Goal: Task Accomplishment & Management: Complete application form

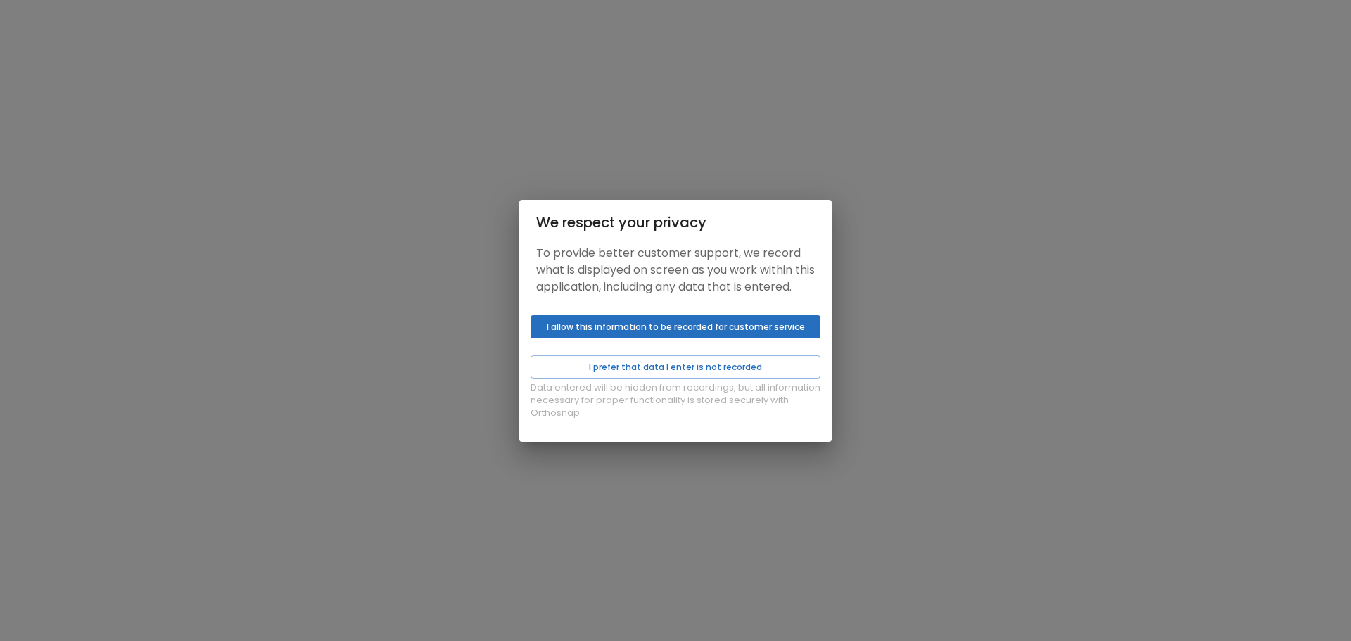
click at [602, 355] on div "Data entered will be hidden from recordings, but all information necessary for …" at bounding box center [675, 376] width 312 height 132
click at [640, 339] on button "I allow this information to be recorded for customer service" at bounding box center [676, 326] width 290 height 23
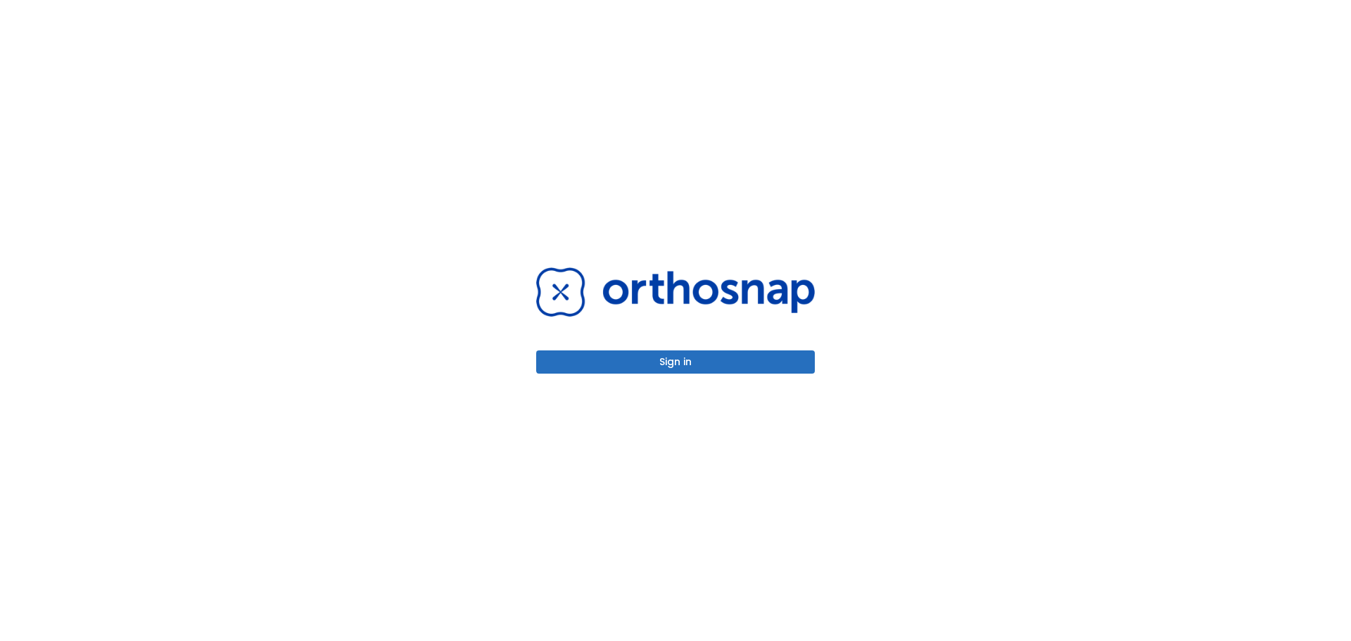
click at [675, 367] on button "Sign in" at bounding box center [675, 361] width 279 height 23
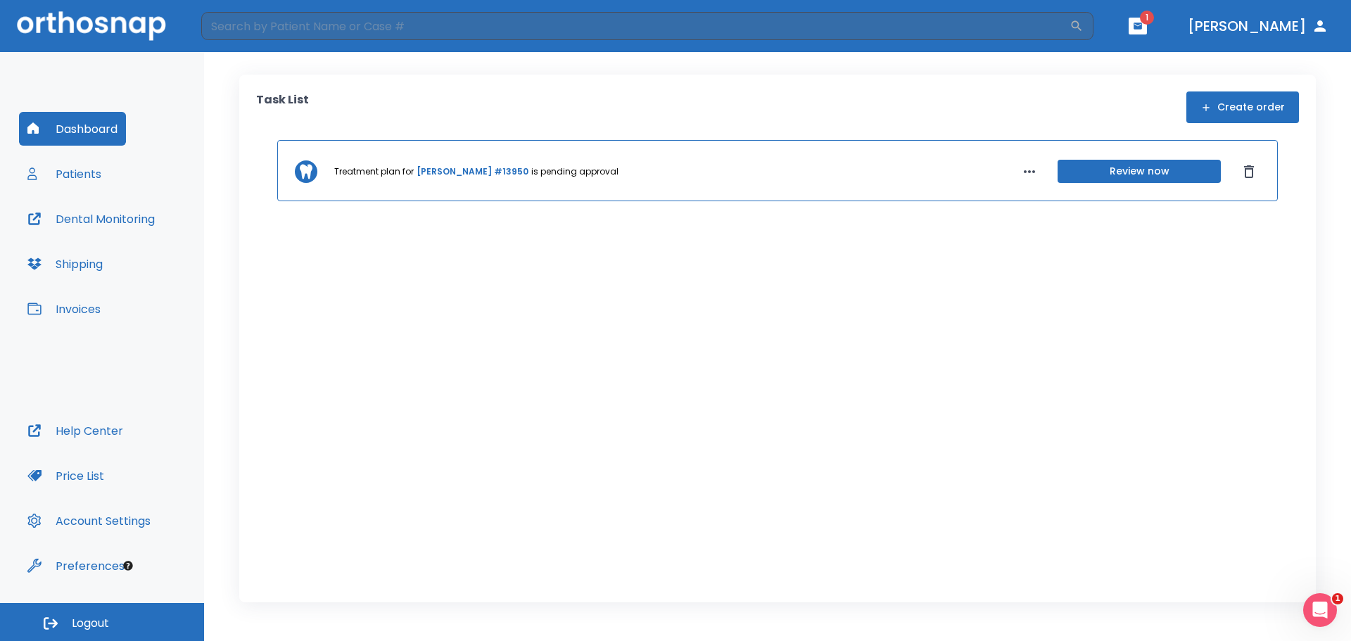
click at [837, 82] on div "Task List Create order Treatment plan for [PERSON_NAME] #13950 is pending appro…" at bounding box center [777, 339] width 1077 height 528
click at [458, 168] on link "[PERSON_NAME] #13950" at bounding box center [473, 171] width 112 height 13
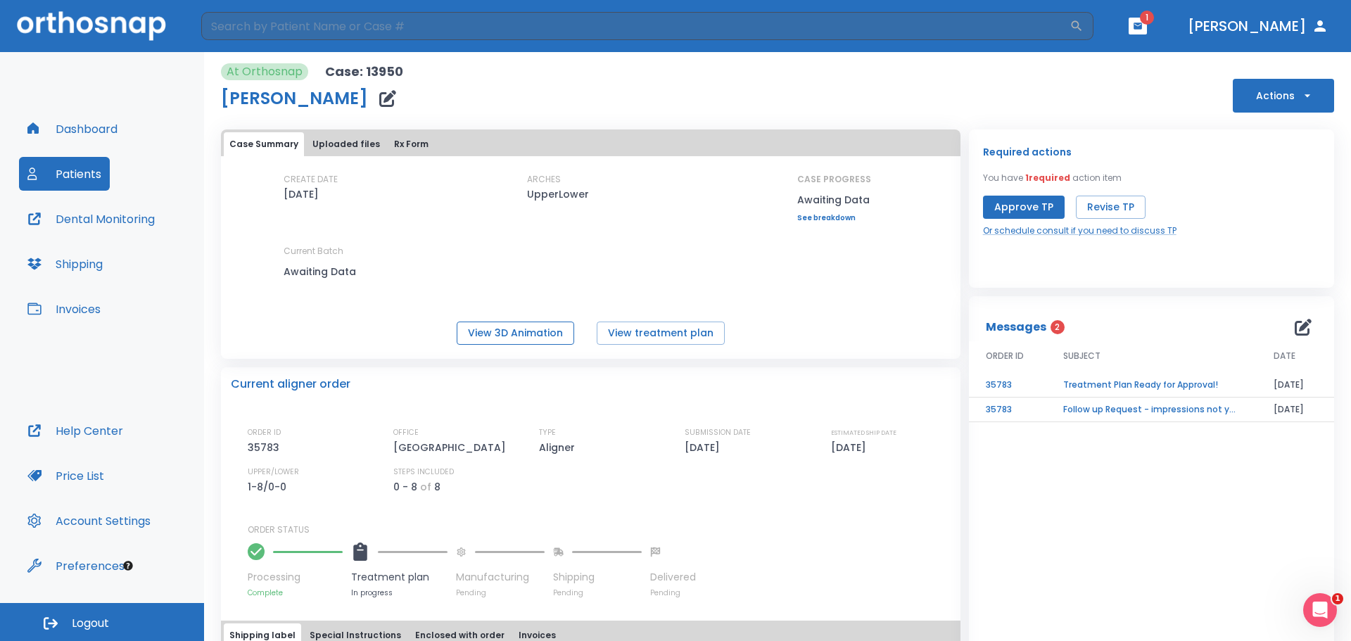
click at [529, 338] on button "View 3D Animation" at bounding box center [516, 333] width 118 height 23
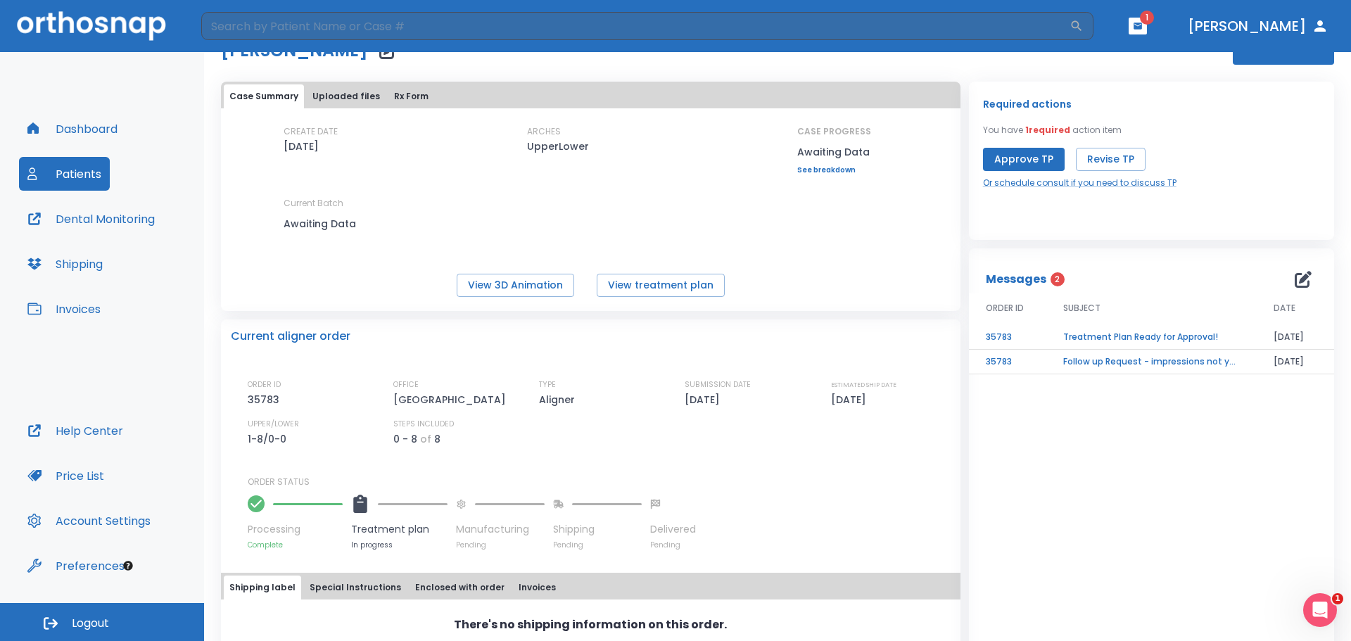
scroll to position [70, 0]
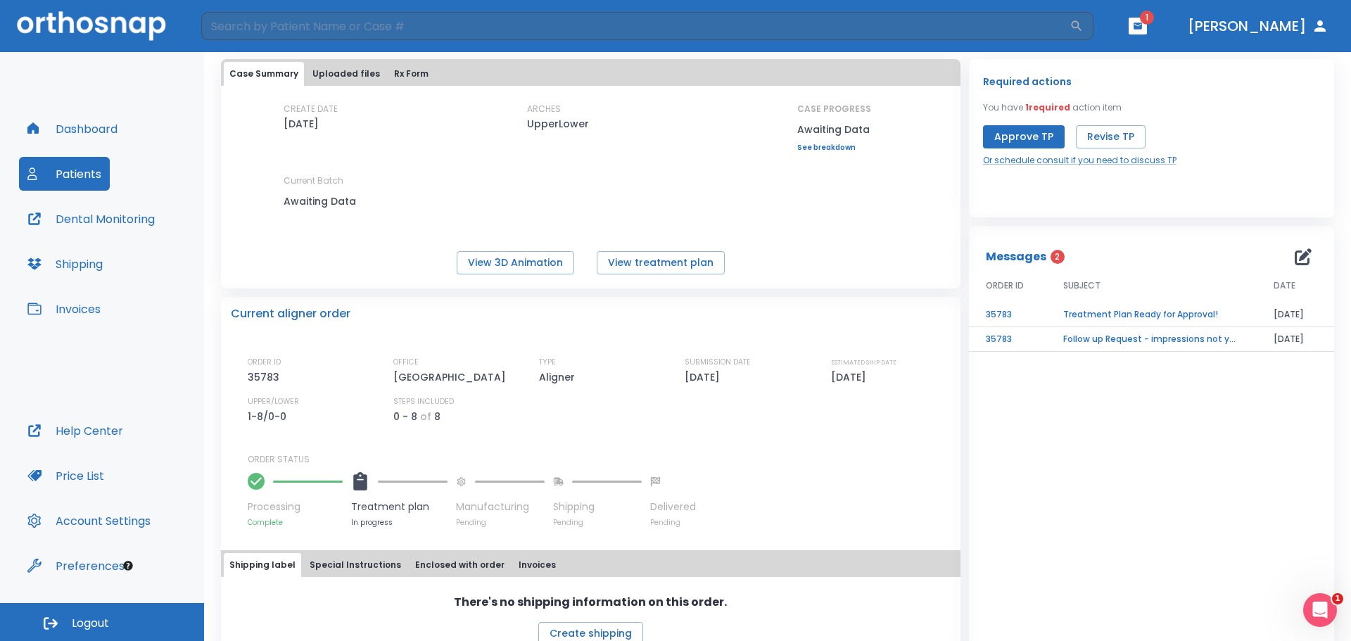
click at [1179, 32] on header "​ 1 [PERSON_NAME]" at bounding box center [675, 26] width 1351 height 52
click at [1202, 25] on header "​ 1 [PERSON_NAME]" at bounding box center [675, 26] width 1351 height 52
click at [1142, 29] on icon "button" at bounding box center [1138, 26] width 8 height 6
click at [1137, 64] on li "[PERSON_NAME] 2" at bounding box center [1136, 58] width 151 height 28
click at [1016, 129] on button "Approve TP" at bounding box center [1024, 136] width 82 height 23
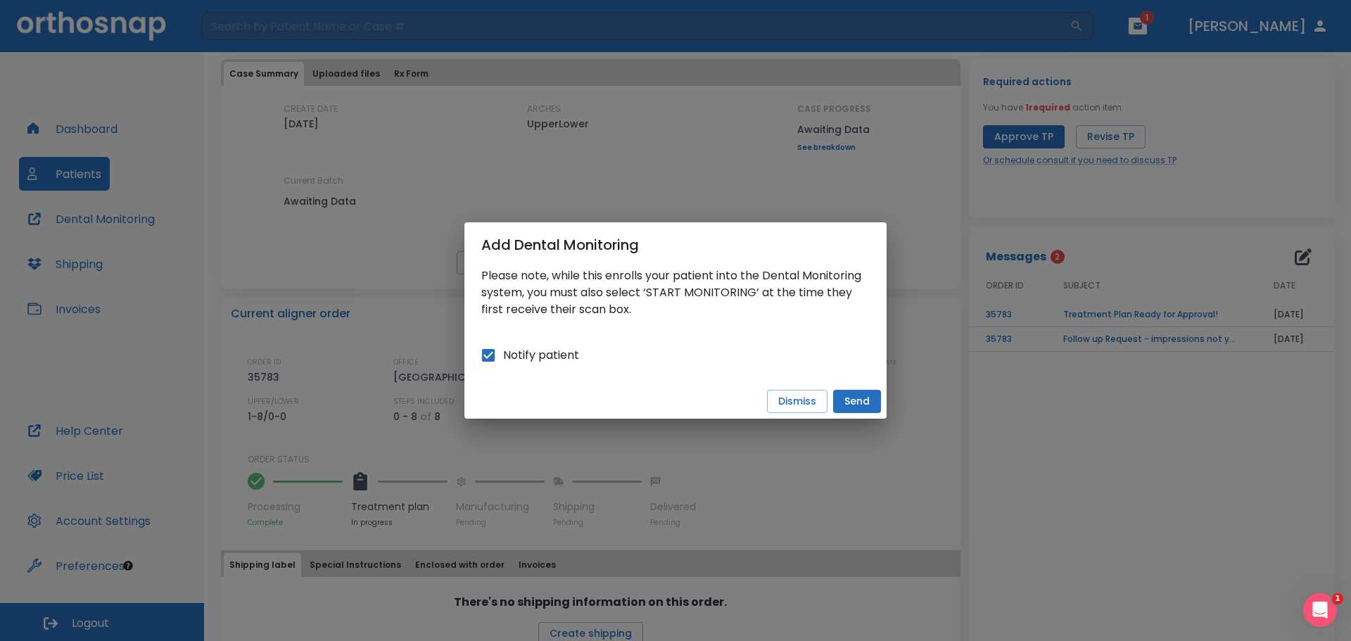
drag, startPoint x: 794, startPoint y: 404, endPoint x: 491, endPoint y: 359, distance: 305.9
click at [529, 360] on div "Add Dental Monitoring Please note, while this enrolls your patient into the Den…" at bounding box center [675, 320] width 422 height 196
click at [512, 355] on span "Notify patient" at bounding box center [541, 355] width 76 height 17
click at [503, 355] on input "Notify patient" at bounding box center [489, 356] width 30 height 30
checkbox input "false"
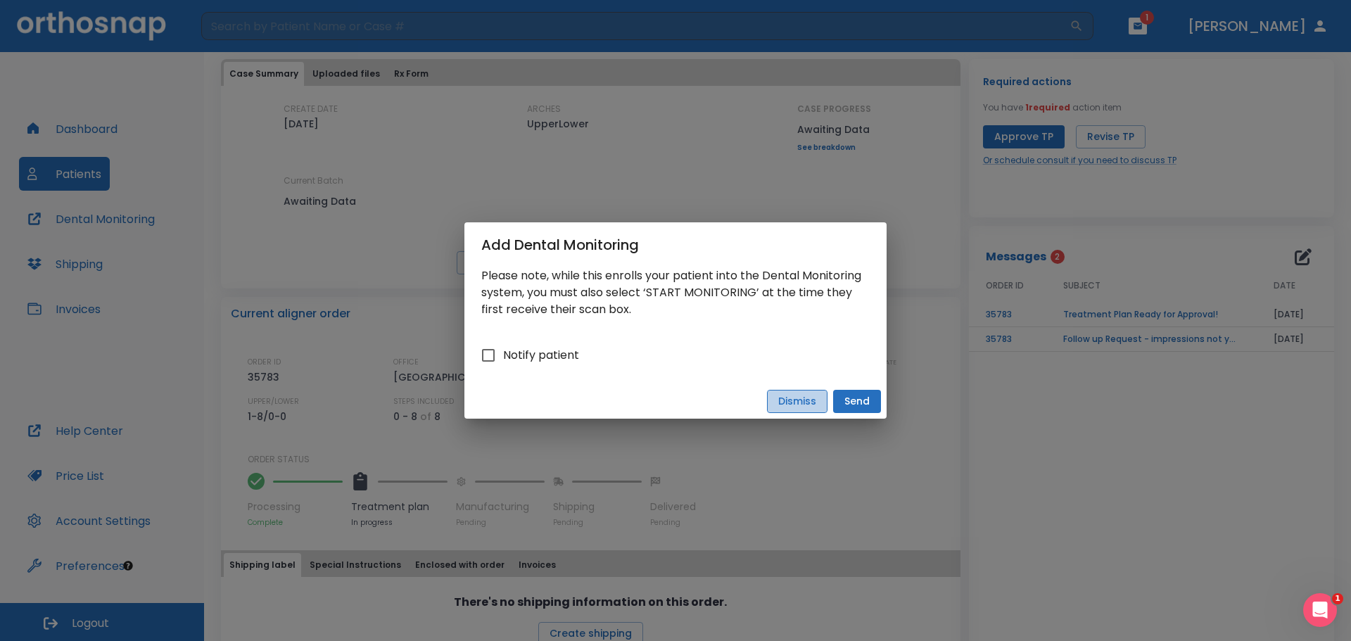
click at [791, 404] on button "Dismiss" at bounding box center [797, 401] width 61 height 23
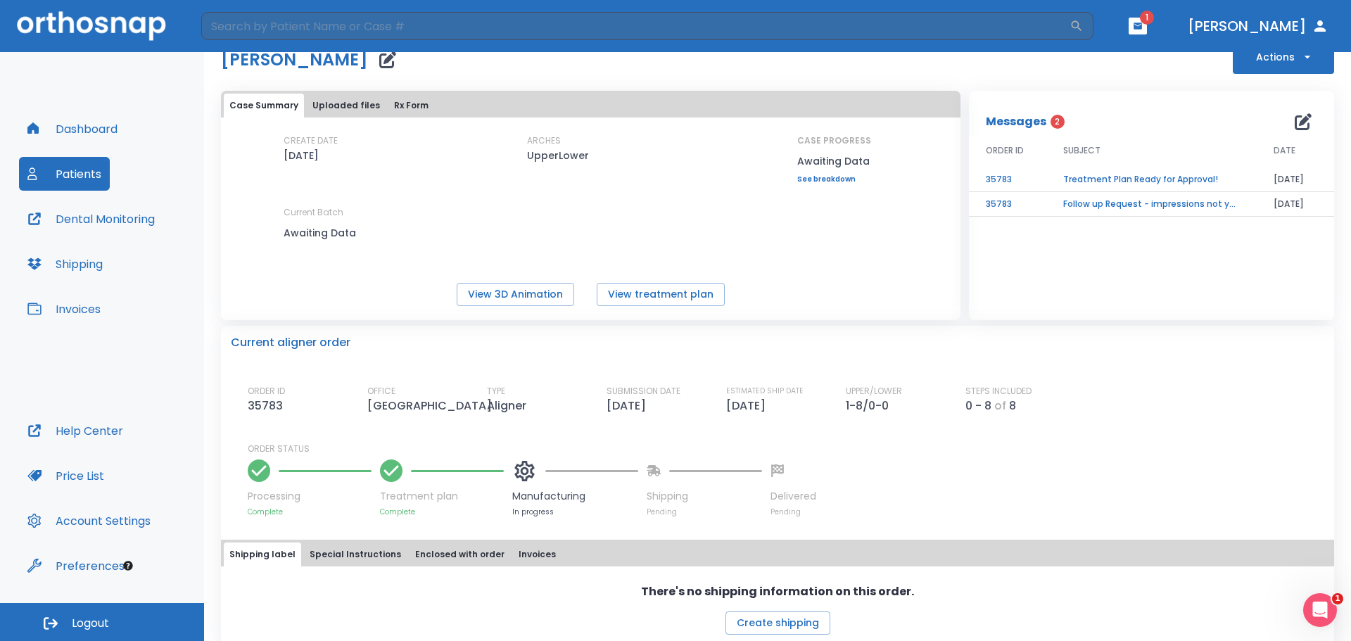
scroll to position [73, 0]
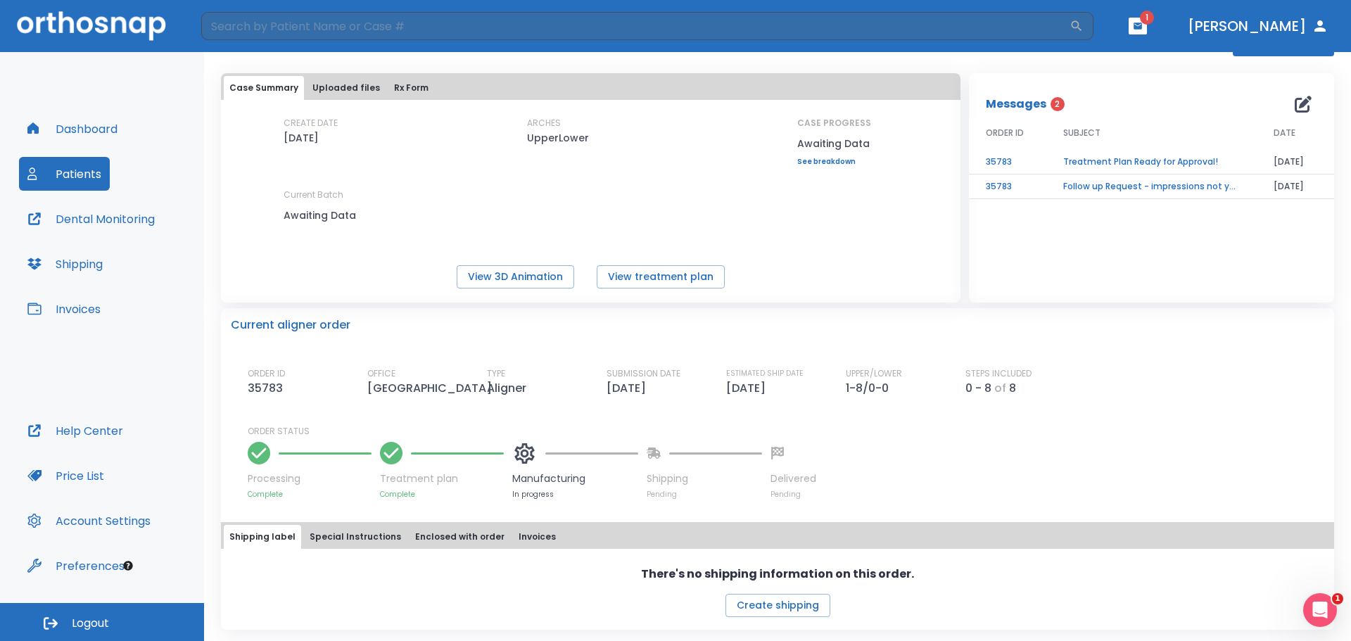
click at [321, 533] on button "Special Instructions" at bounding box center [355, 537] width 103 height 24
click at [460, 546] on button "Enclosed with order" at bounding box center [460, 538] width 101 height 24
click at [518, 537] on button "Invoices" at bounding box center [537, 538] width 49 height 24
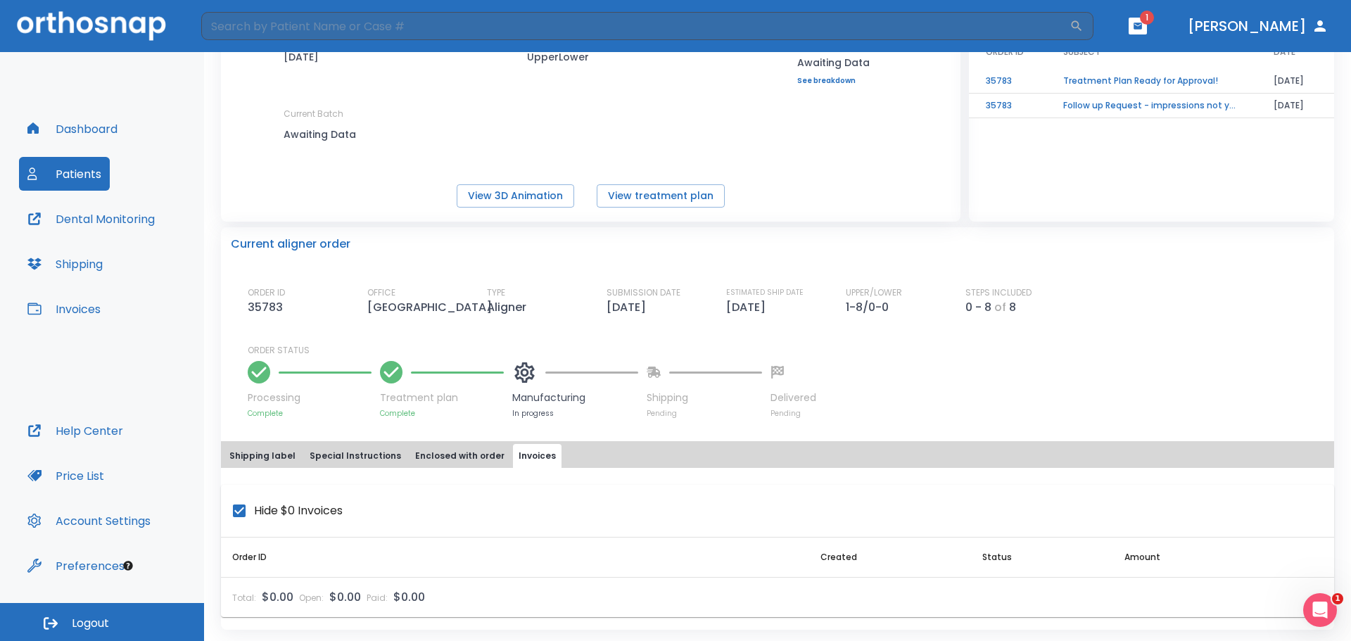
scroll to position [154, 0]
click at [236, 514] on input "Hide $0 Invoices" at bounding box center [239, 511] width 30 height 30
checkbox input "true"
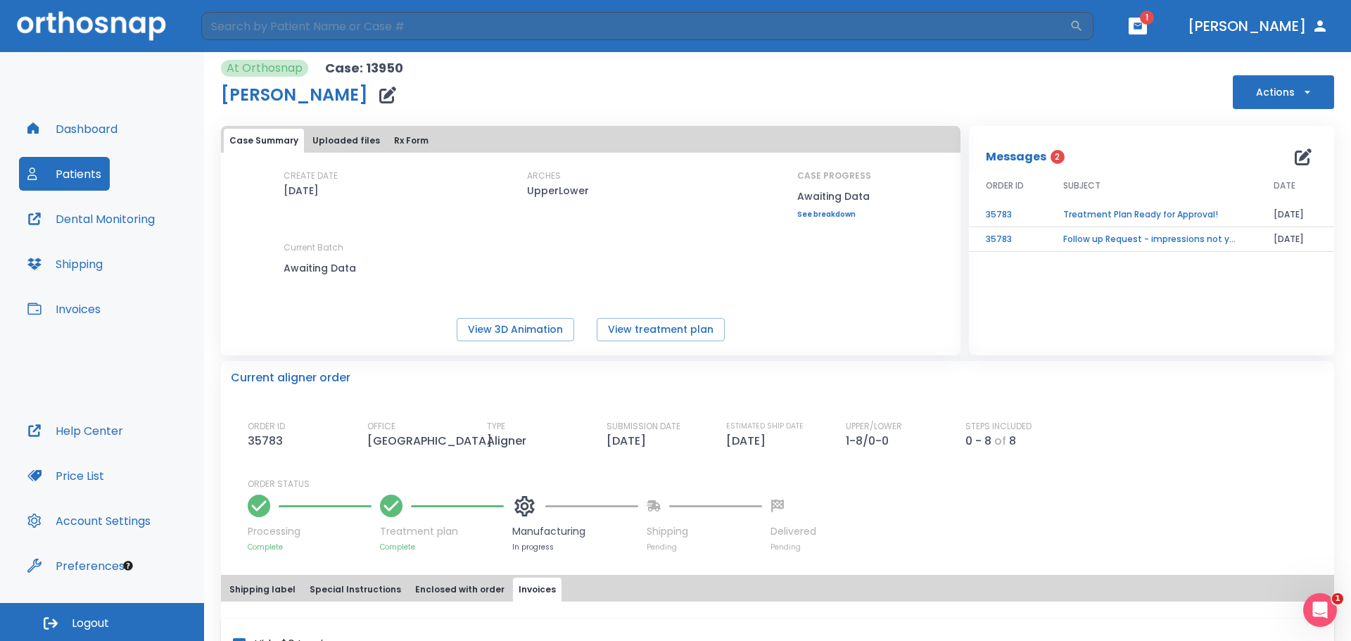
scroll to position [0, 0]
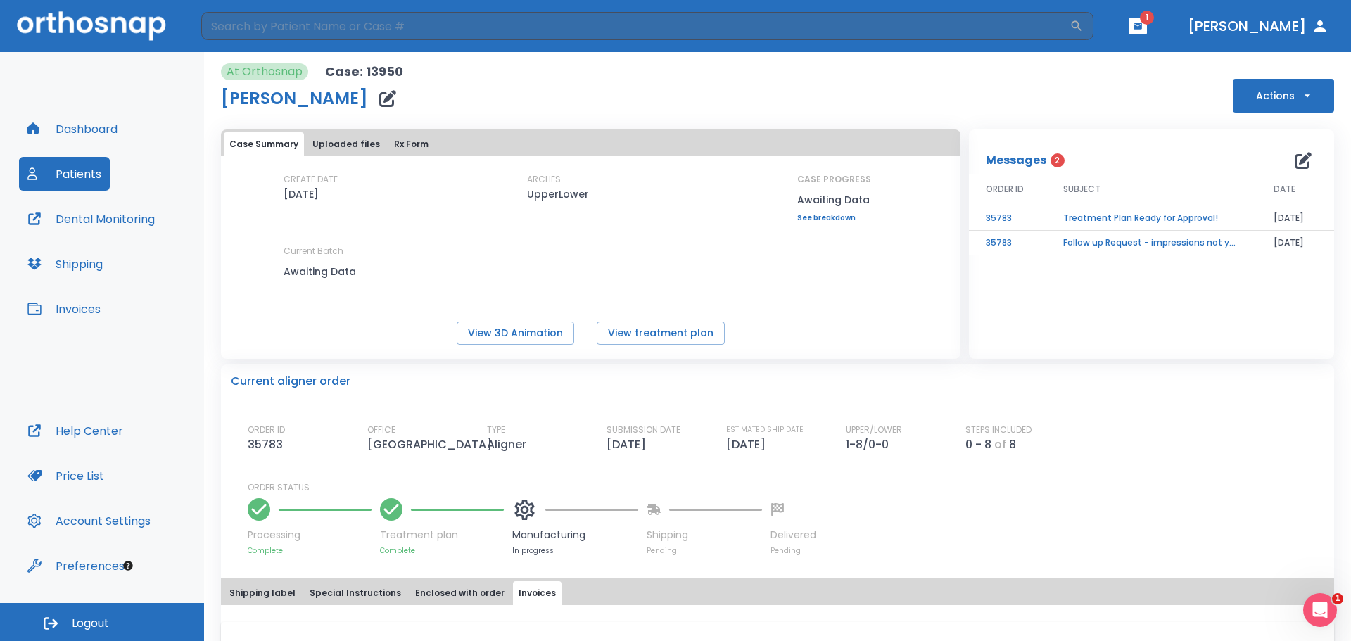
click at [1260, 106] on button "Actions" at bounding box center [1283, 96] width 101 height 34
click at [522, 258] on div at bounding box center [675, 320] width 1351 height 641
click at [331, 141] on button "Uploaded files" at bounding box center [346, 144] width 79 height 24
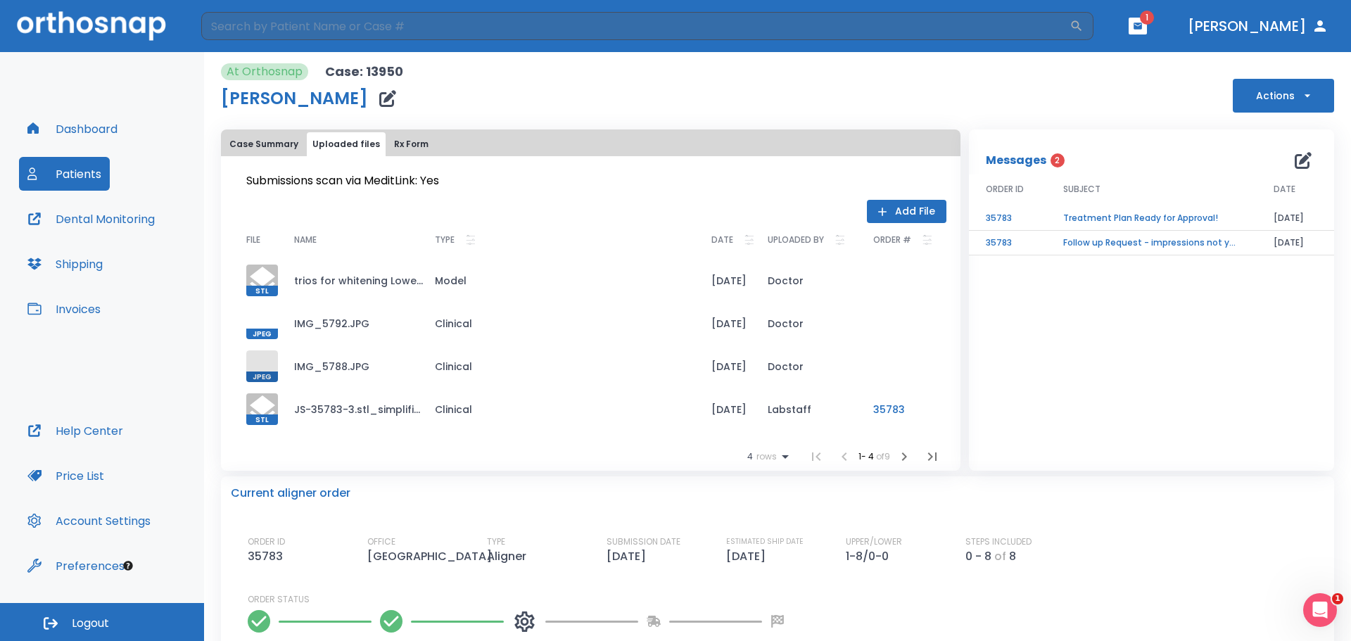
click at [425, 149] on button "Rx Form" at bounding box center [411, 144] width 46 height 24
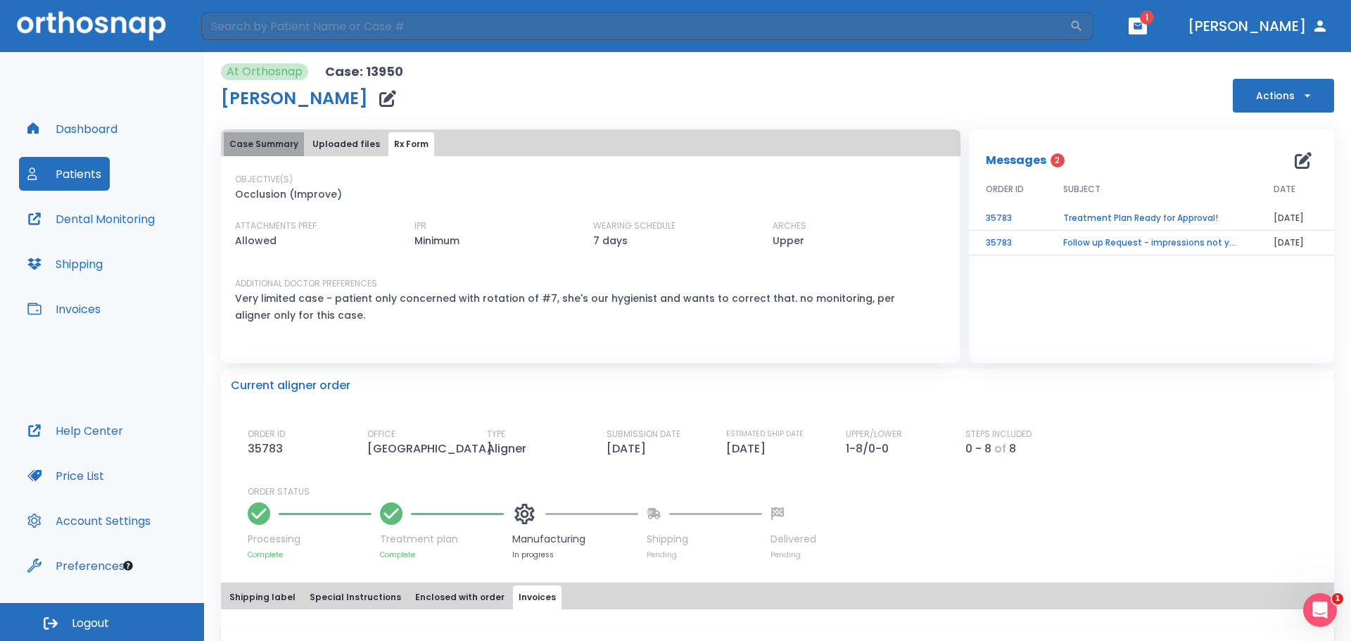
click at [263, 139] on button "Case Summary" at bounding box center [264, 144] width 80 height 24
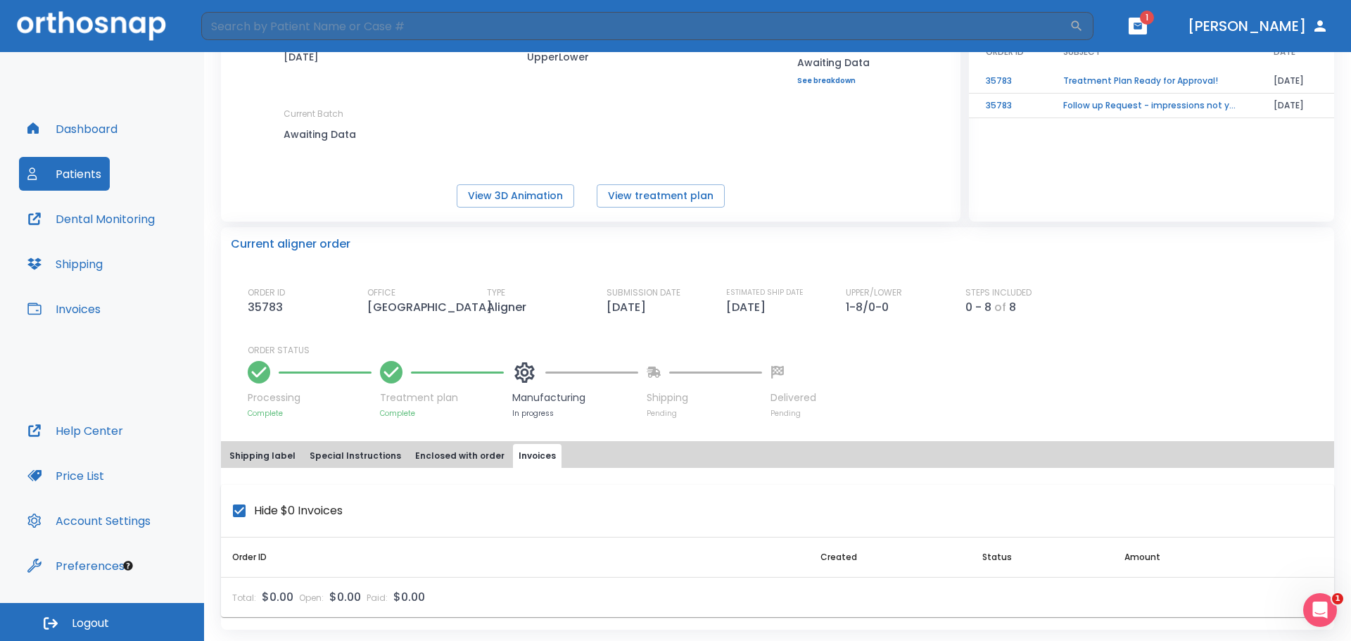
scroll to position [154, 0]
click at [56, 141] on button "Dashboard" at bounding box center [72, 129] width 107 height 34
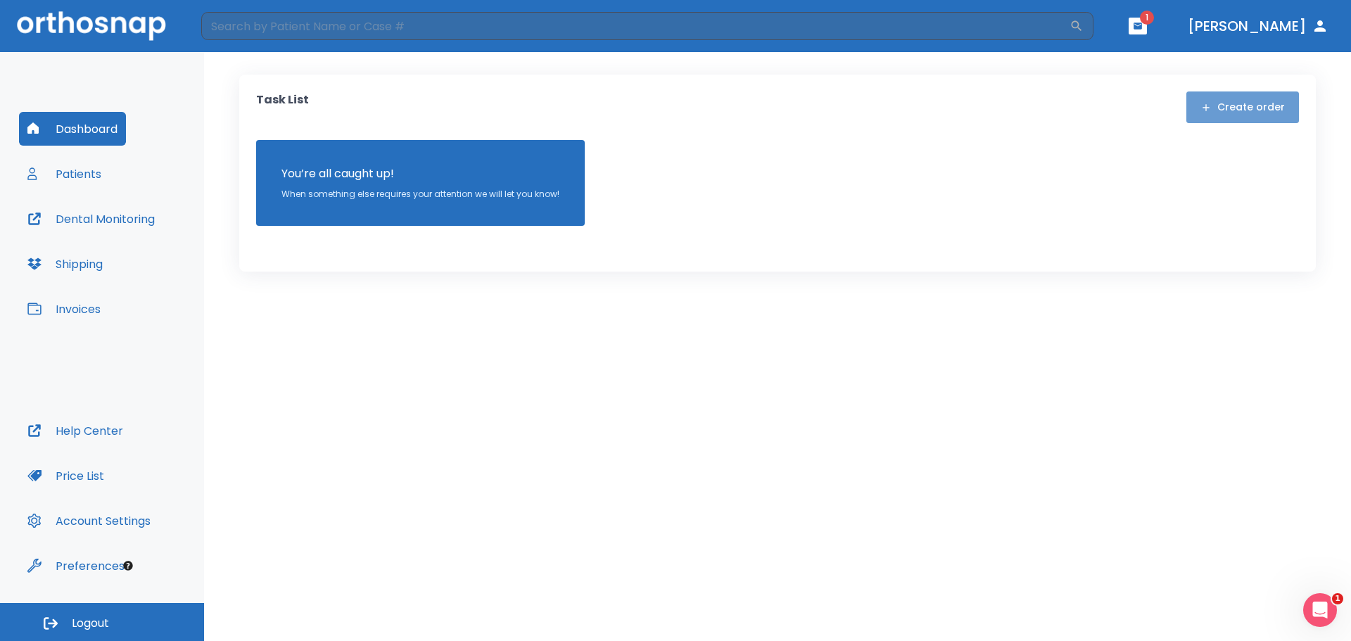
click at [1248, 104] on button "Create order" at bounding box center [1243, 107] width 113 height 32
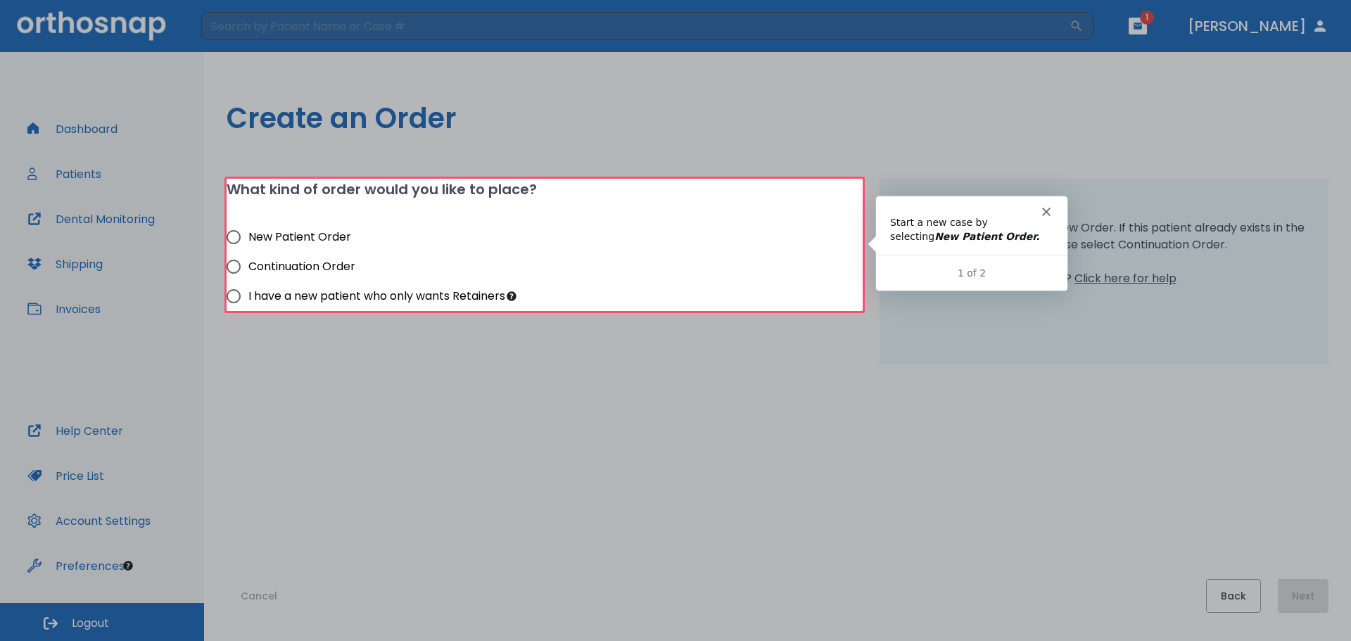
click at [286, 236] on span "New Patient Order" at bounding box center [299, 237] width 103 height 17
click at [248, 236] on input "New Patient Order" at bounding box center [234, 237] width 30 height 30
radio input "true"
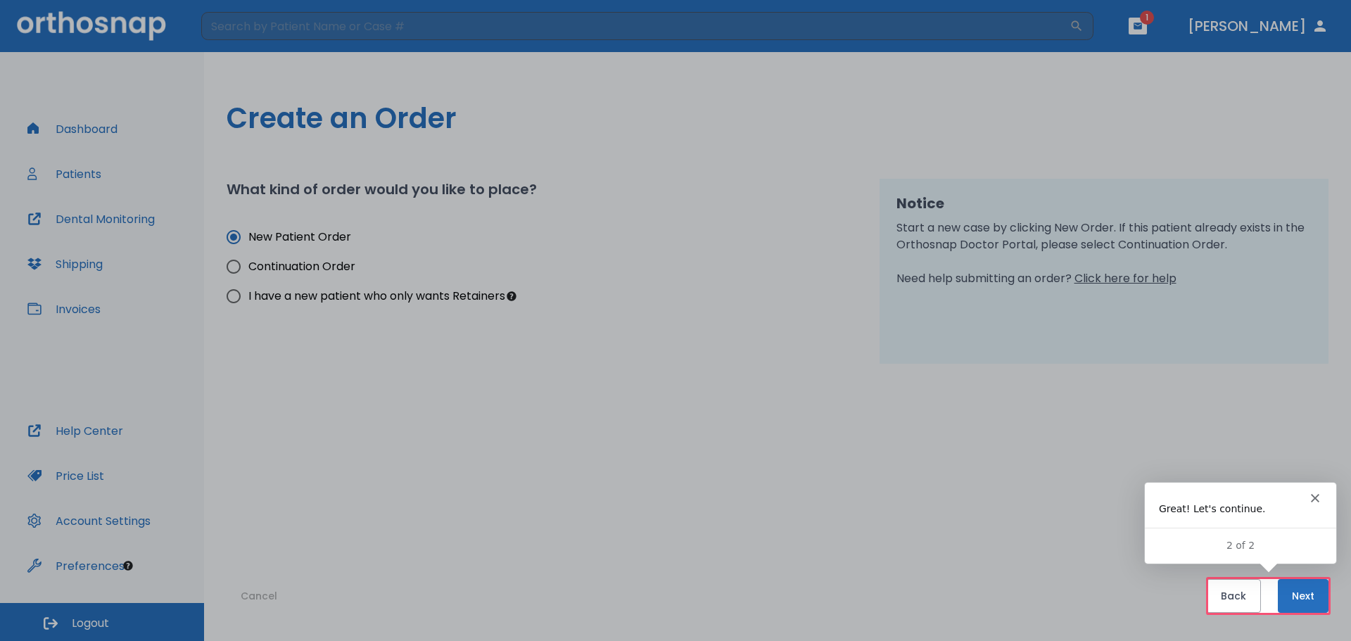
click at [1307, 599] on button "Next" at bounding box center [1303, 596] width 51 height 34
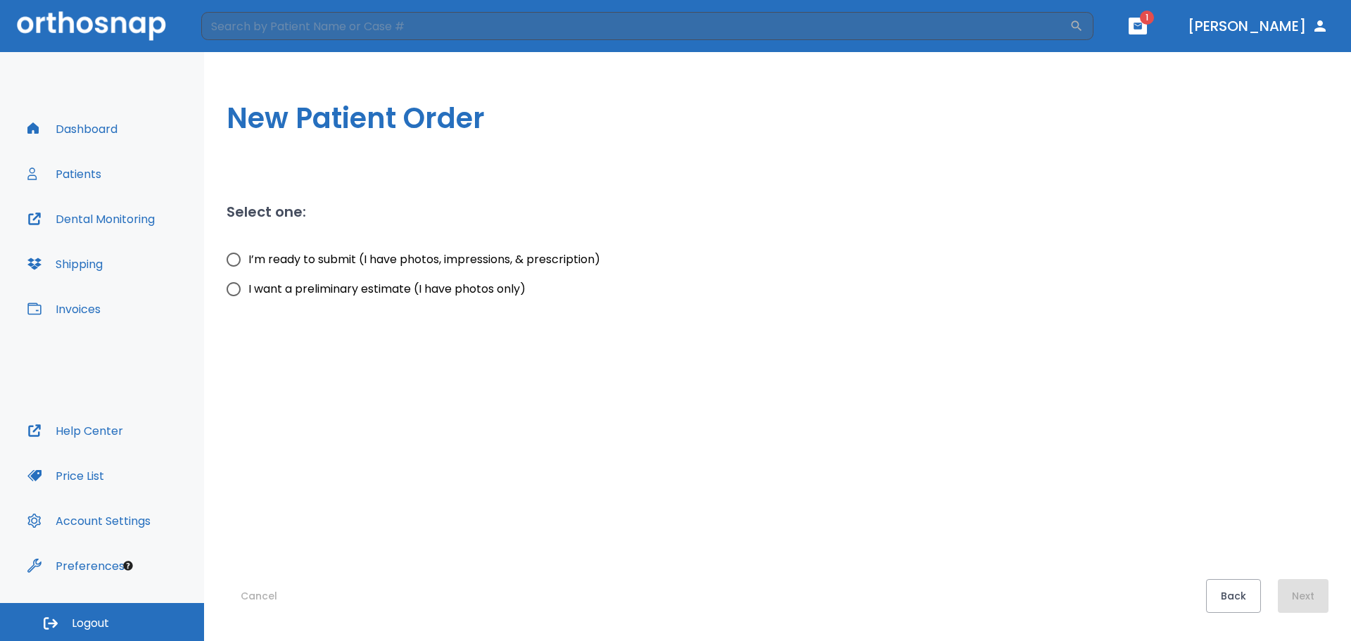
click at [367, 258] on span "I’m ready to submit (I have photos, impressions, & prescription)" at bounding box center [424, 259] width 352 height 17
click at [248, 258] on input "I’m ready to submit (I have photos, impressions, & prescription)" at bounding box center [234, 260] width 30 height 30
radio input "true"
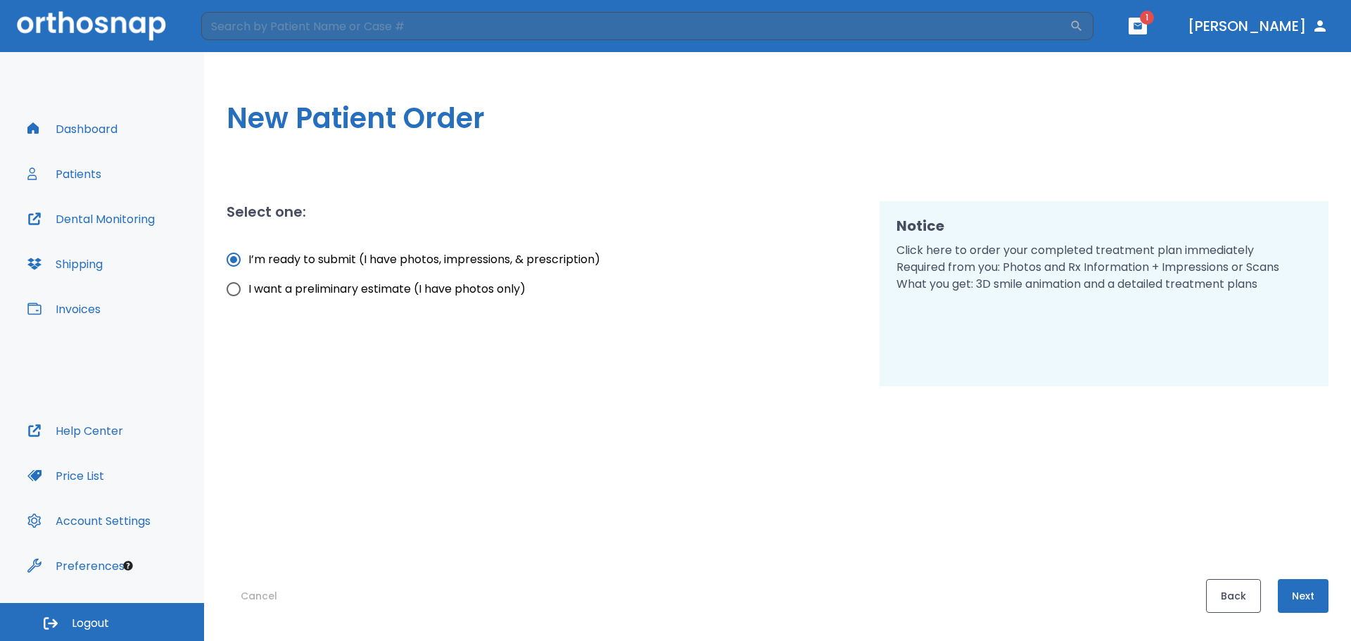
click at [1253, 598] on button "Back" at bounding box center [1233, 596] width 55 height 34
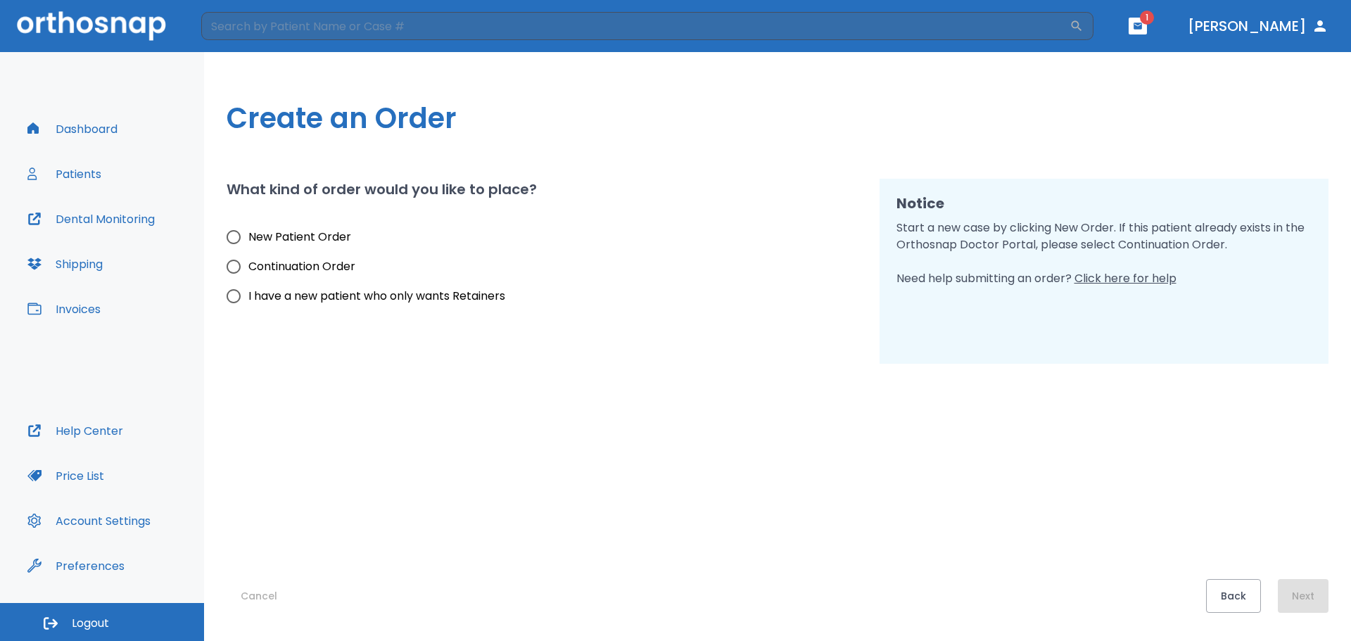
click at [1253, 598] on button "Back" at bounding box center [1233, 596] width 55 height 34
